Goal: Information Seeking & Learning: Learn about a topic

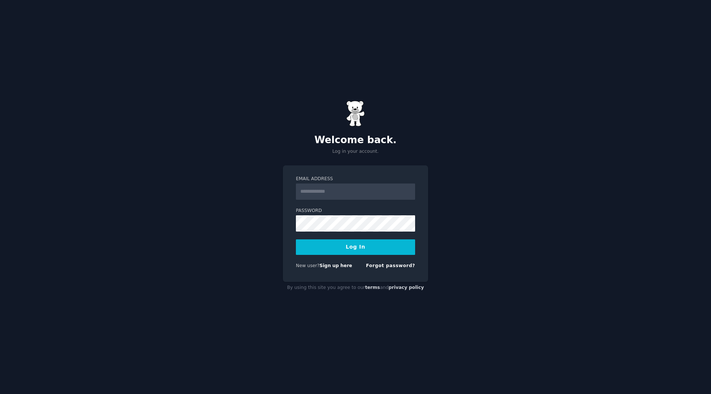
click at [343, 188] on input "Email Address" at bounding box center [355, 192] width 119 height 16
type input "**********"
click at [396, 266] on link "Forgot password?" at bounding box center [390, 265] width 49 height 5
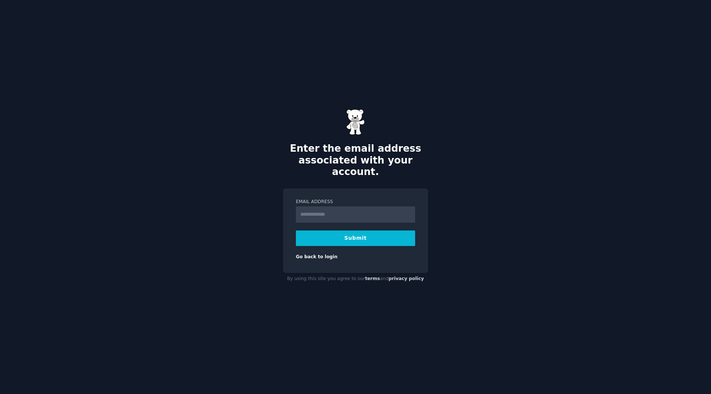
click at [292, 170] on h2 "Enter the email address associated with your account." at bounding box center [355, 160] width 145 height 35
click at [320, 254] on link "Go back to login" at bounding box center [316, 256] width 41 height 5
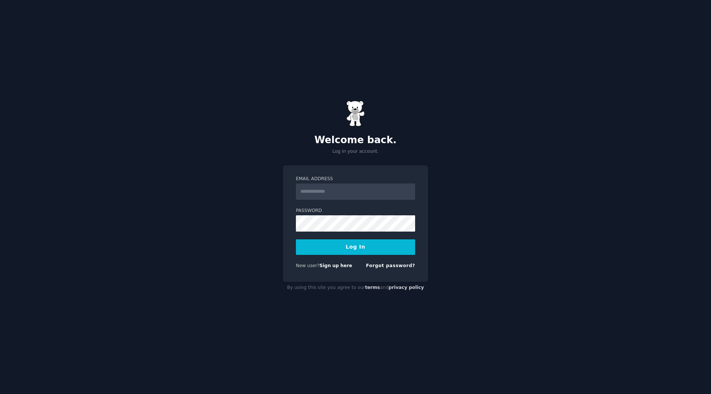
click at [344, 196] on input "Email Address" at bounding box center [355, 192] width 119 height 16
type input "**********"
click at [352, 248] on button "Log In" at bounding box center [355, 248] width 119 height 16
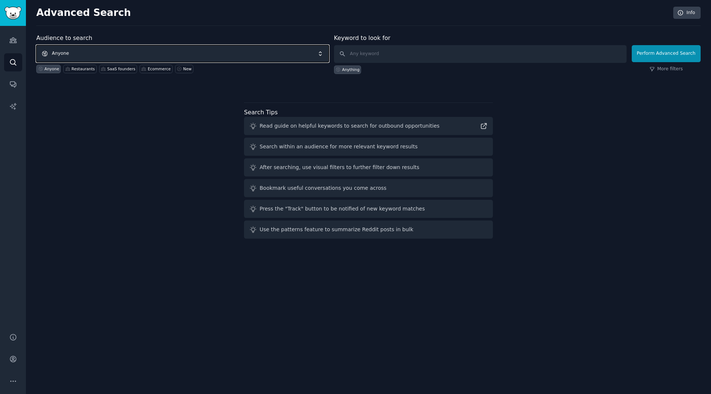
click at [123, 56] on span "Anyone" at bounding box center [182, 53] width 293 height 17
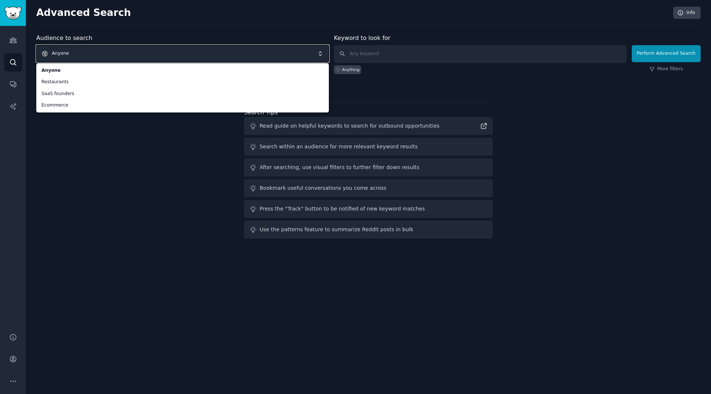
click at [98, 53] on span "Anyone" at bounding box center [182, 53] width 293 height 17
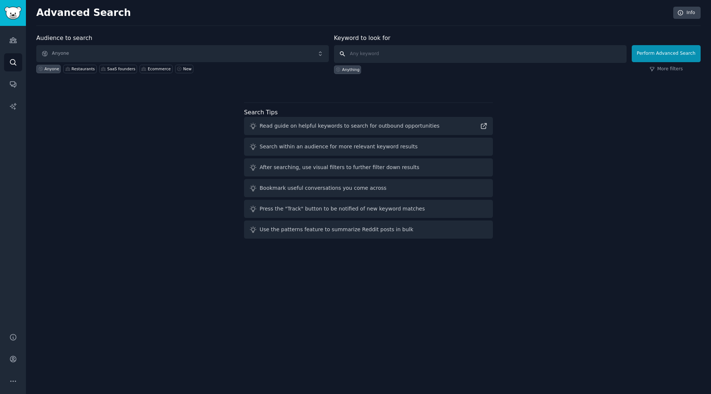
click at [396, 55] on input "text" at bounding box center [480, 54] width 293 height 18
type input "Restaurant POS"
click button "Perform Advanced Search" at bounding box center [666, 53] width 69 height 17
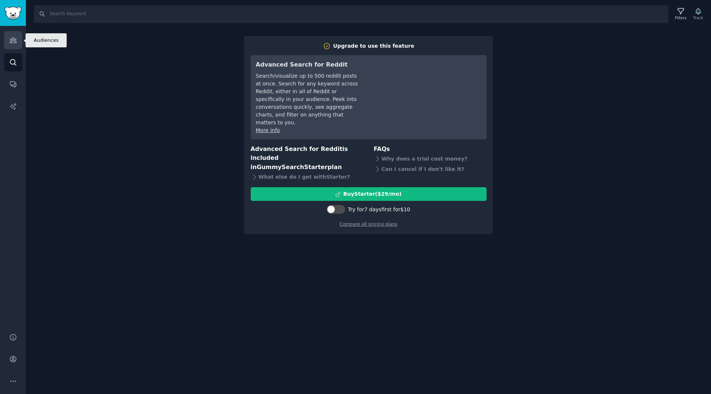
click at [14, 43] on icon "Sidebar" at bounding box center [13, 40] width 7 height 5
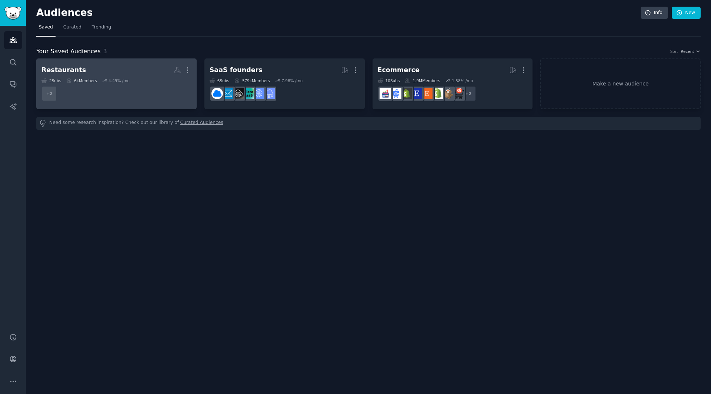
click at [106, 67] on h2 "Restaurants More" at bounding box center [116, 70] width 150 height 13
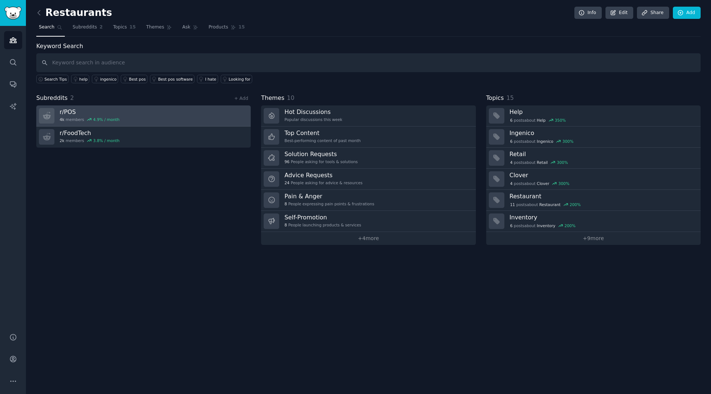
click at [72, 112] on h3 "r/ POS" at bounding box center [90, 112] width 60 height 8
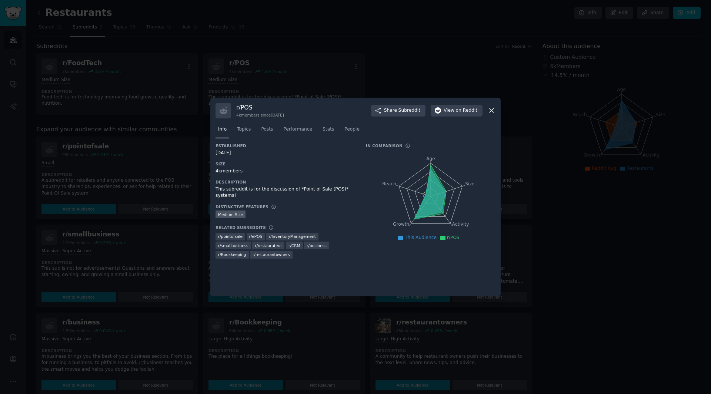
click at [491, 109] on icon at bounding box center [492, 111] width 8 height 8
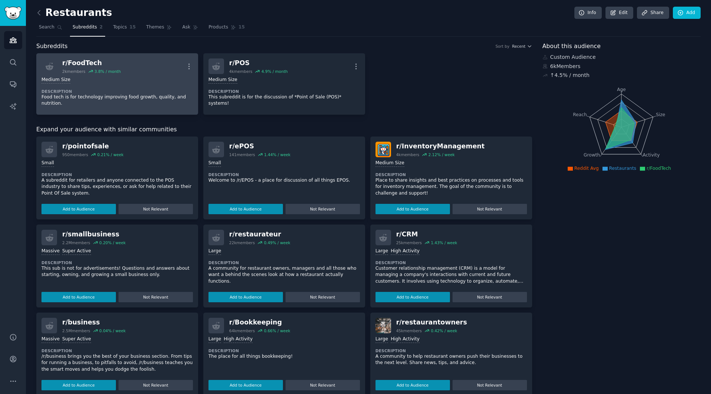
click at [82, 64] on div "r/ FoodTech" at bounding box center [91, 63] width 59 height 9
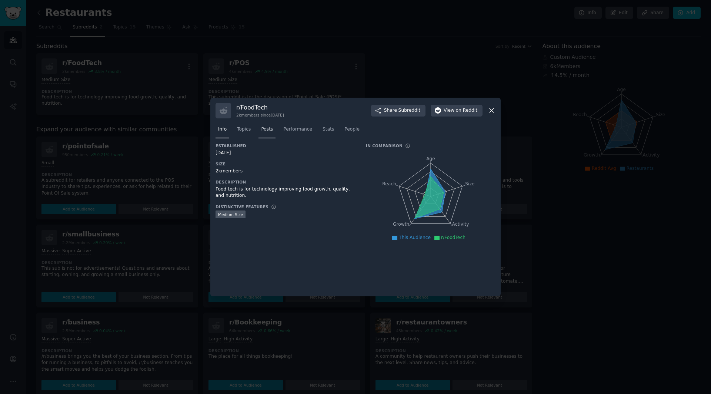
click at [265, 128] on span "Posts" at bounding box center [267, 129] width 12 height 7
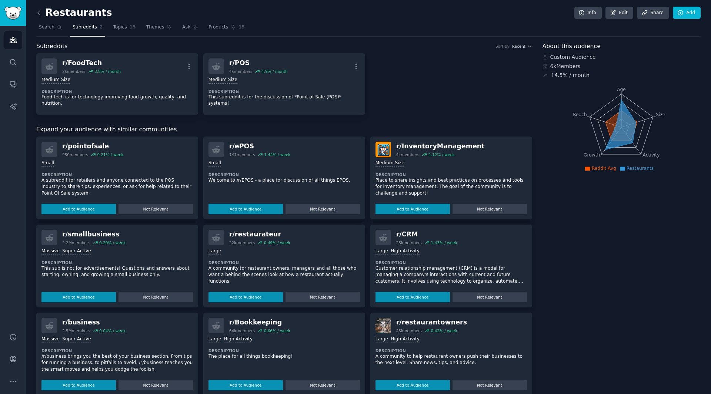
scroll to position [6, 0]
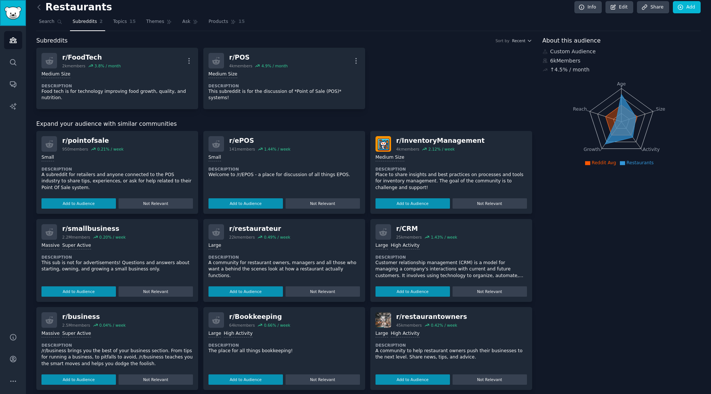
click at [11, 10] on img "Sidebar" at bounding box center [12, 13] width 17 height 13
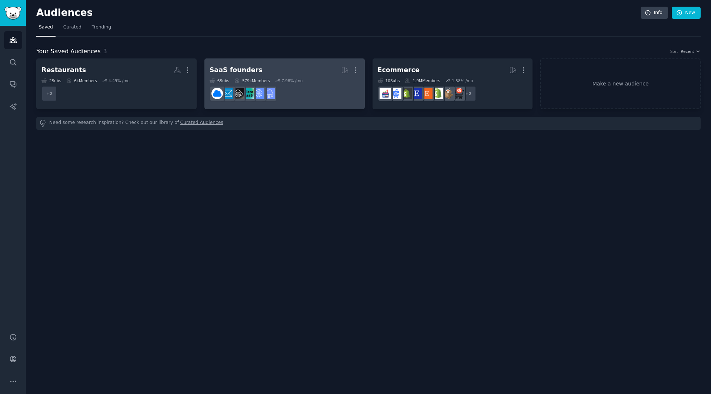
click at [242, 72] on div "SaaS founders" at bounding box center [236, 70] width 53 height 9
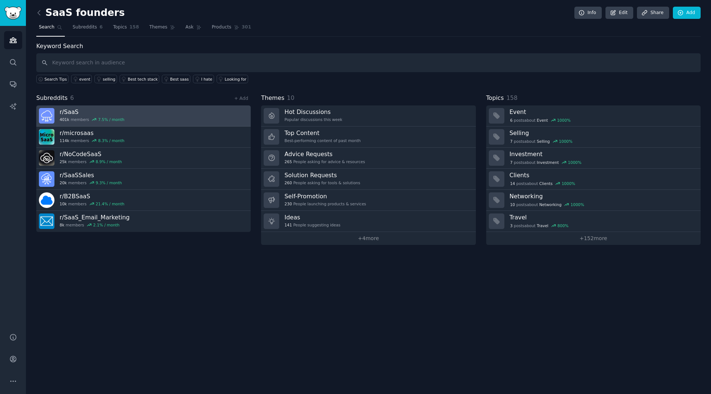
click at [71, 112] on h3 "r/ SaaS" at bounding box center [92, 112] width 65 height 8
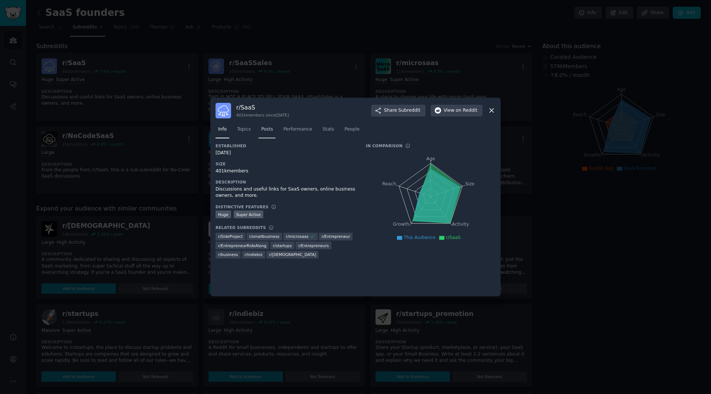
click at [266, 127] on span "Posts" at bounding box center [267, 129] width 12 height 7
